Goal: Navigation & Orientation: Find specific page/section

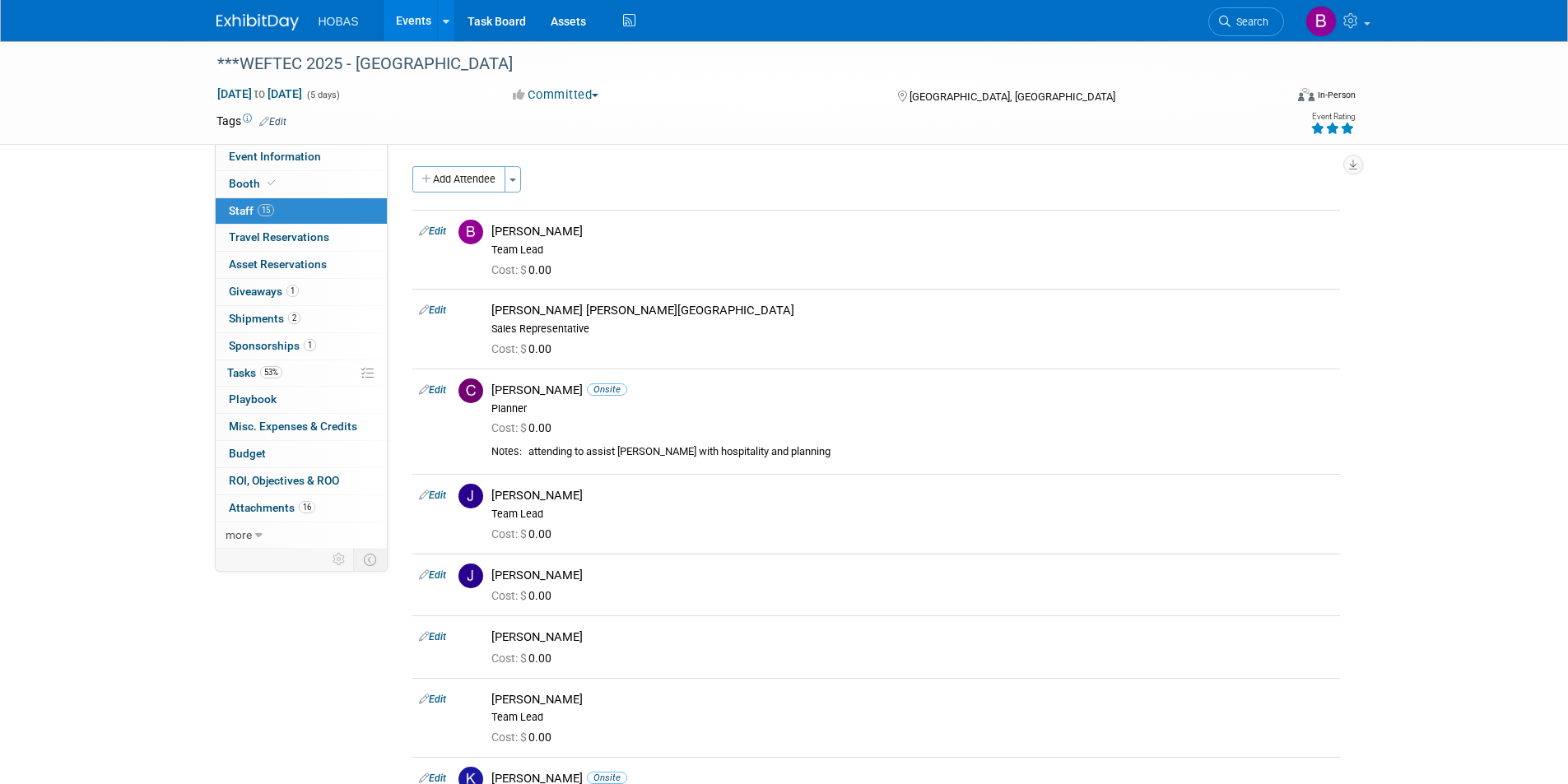
click at [341, 23] on span "HOBAS" at bounding box center [338, 21] width 40 height 13
click at [274, 19] on img at bounding box center [257, 22] width 82 height 17
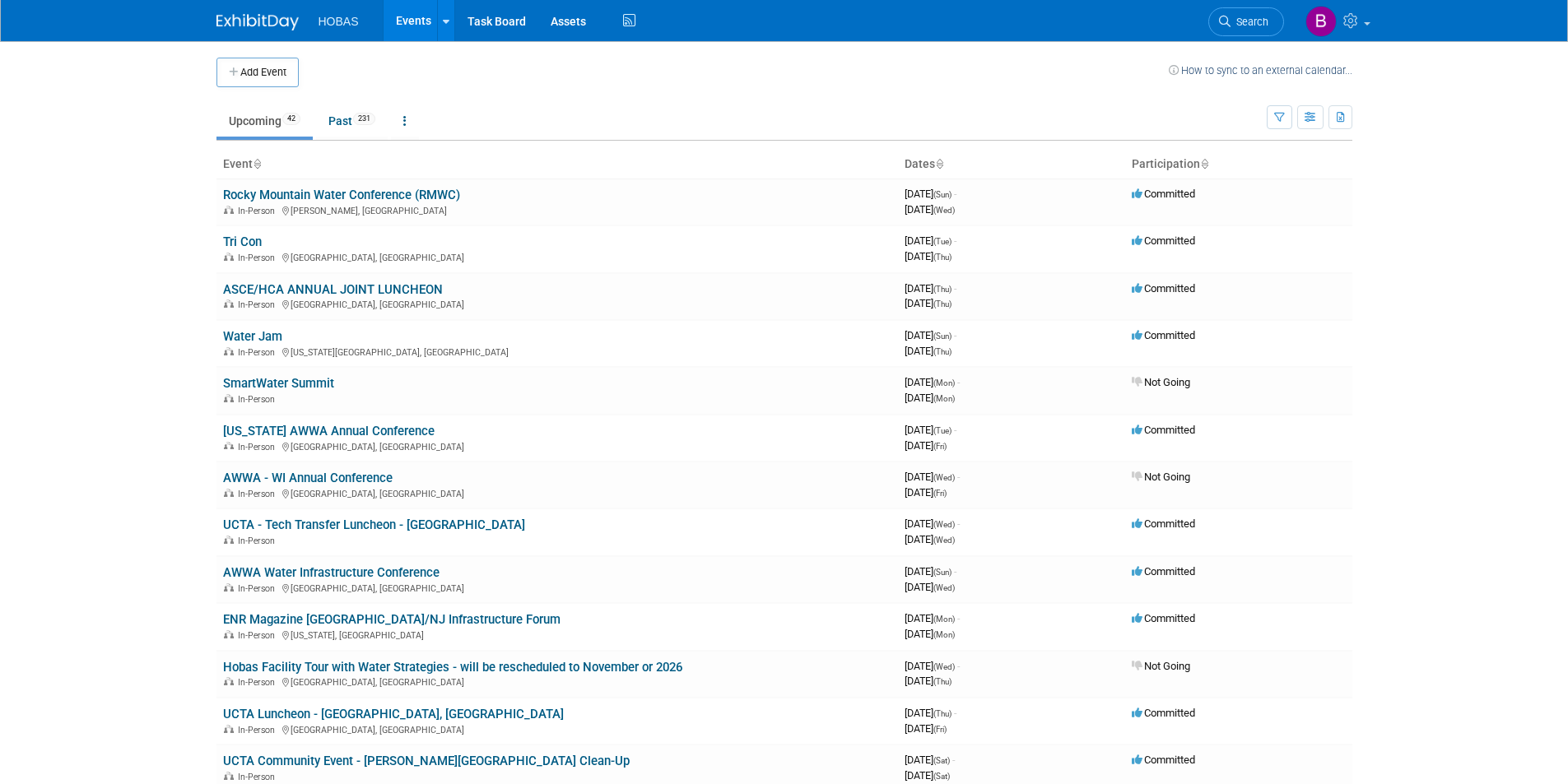
click at [337, 22] on span "HOBAS" at bounding box center [338, 21] width 40 height 13
